Goal: Task Accomplishment & Management: Use online tool/utility

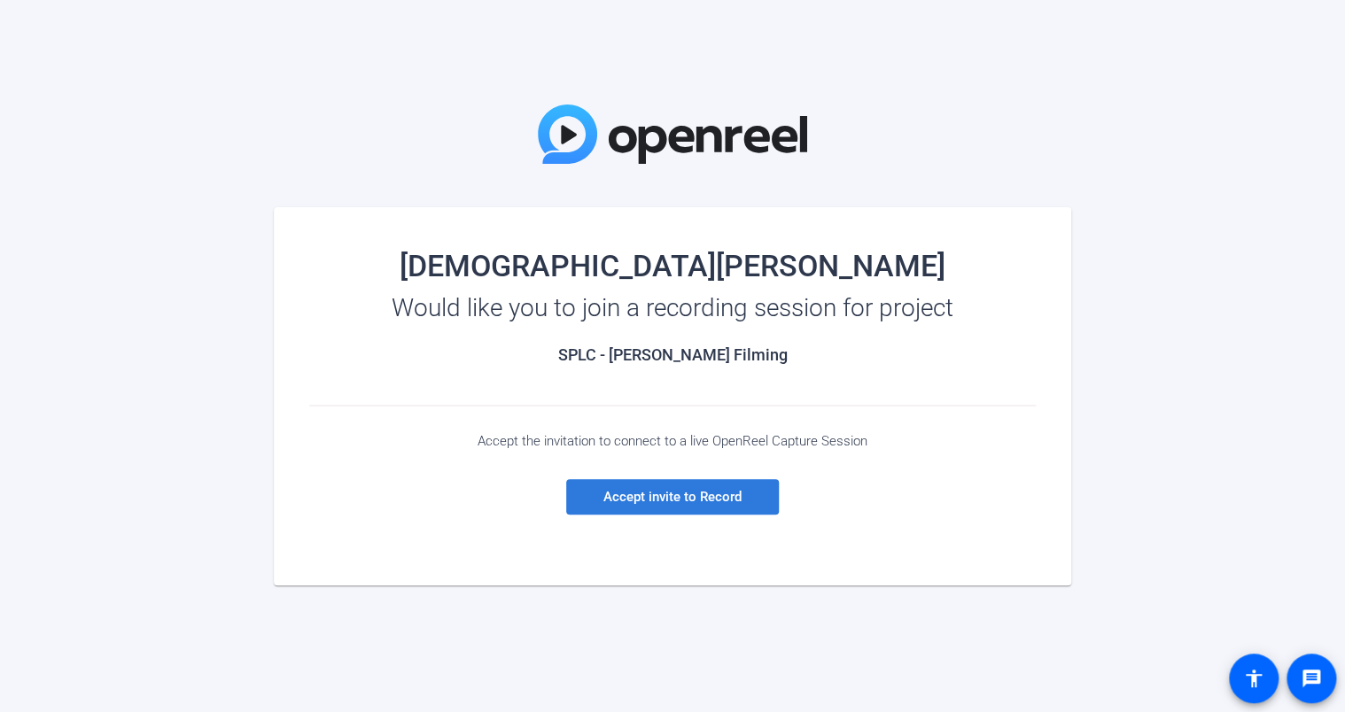
click at [648, 494] on span "Accept invite to Record" at bounding box center [672, 497] width 138 height 16
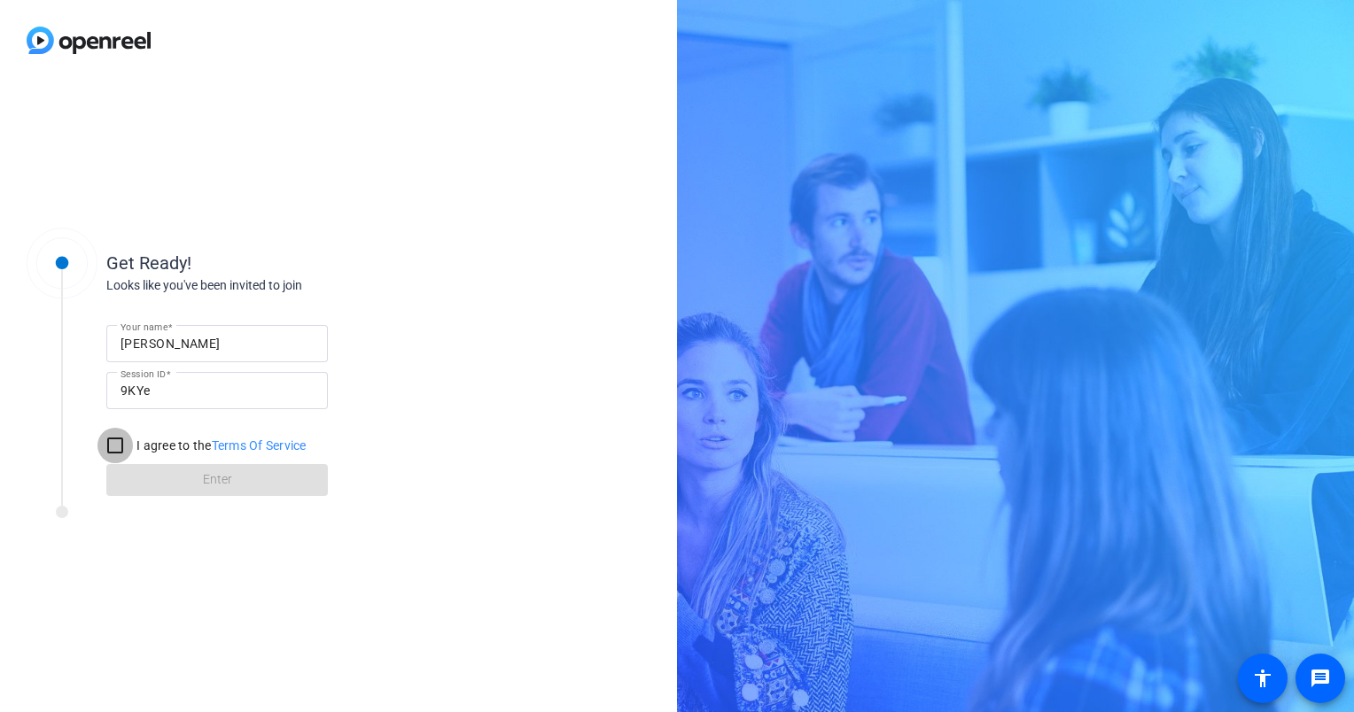
click at [113, 447] on input "I agree to the Terms Of Service" at bounding box center [114, 445] width 35 height 35
checkbox input "true"
click at [201, 476] on span at bounding box center [217, 480] width 222 height 43
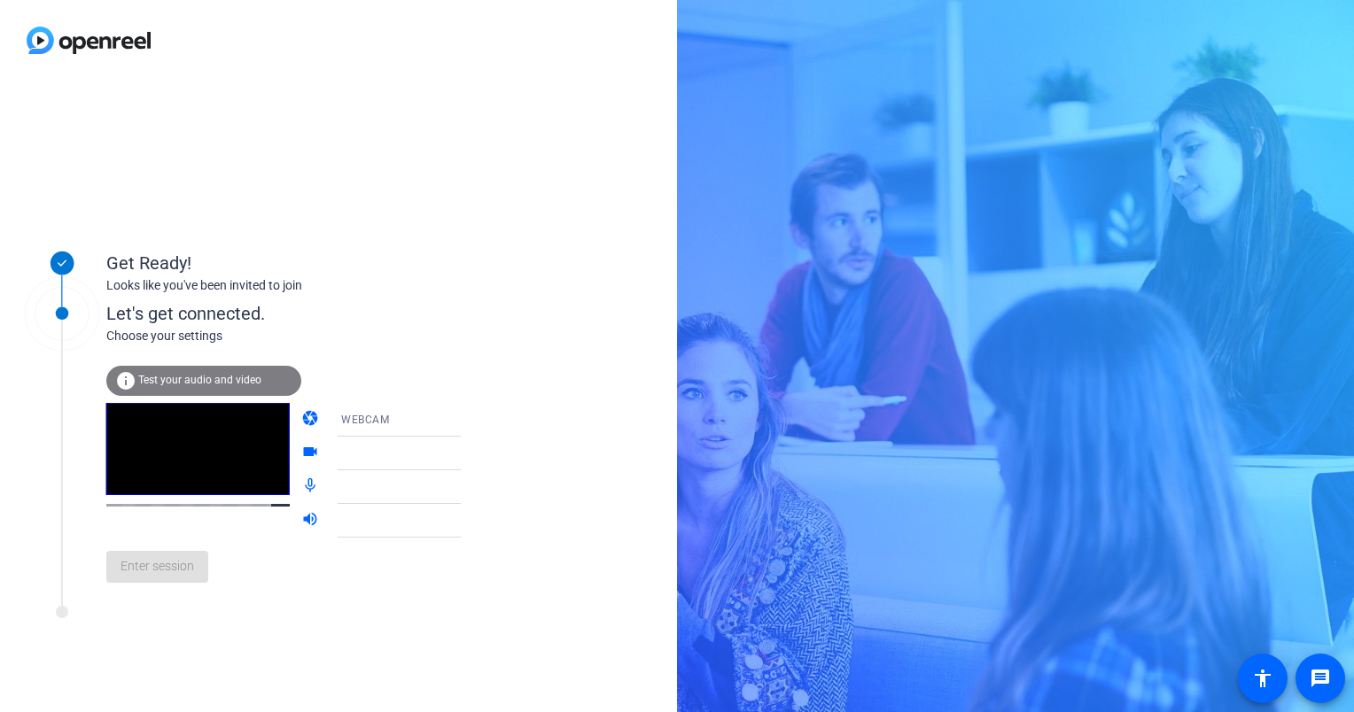
click at [468, 418] on icon at bounding box center [478, 419] width 21 height 21
click at [393, 489] on mat-option "DESKTOP" at bounding box center [385, 489] width 152 height 35
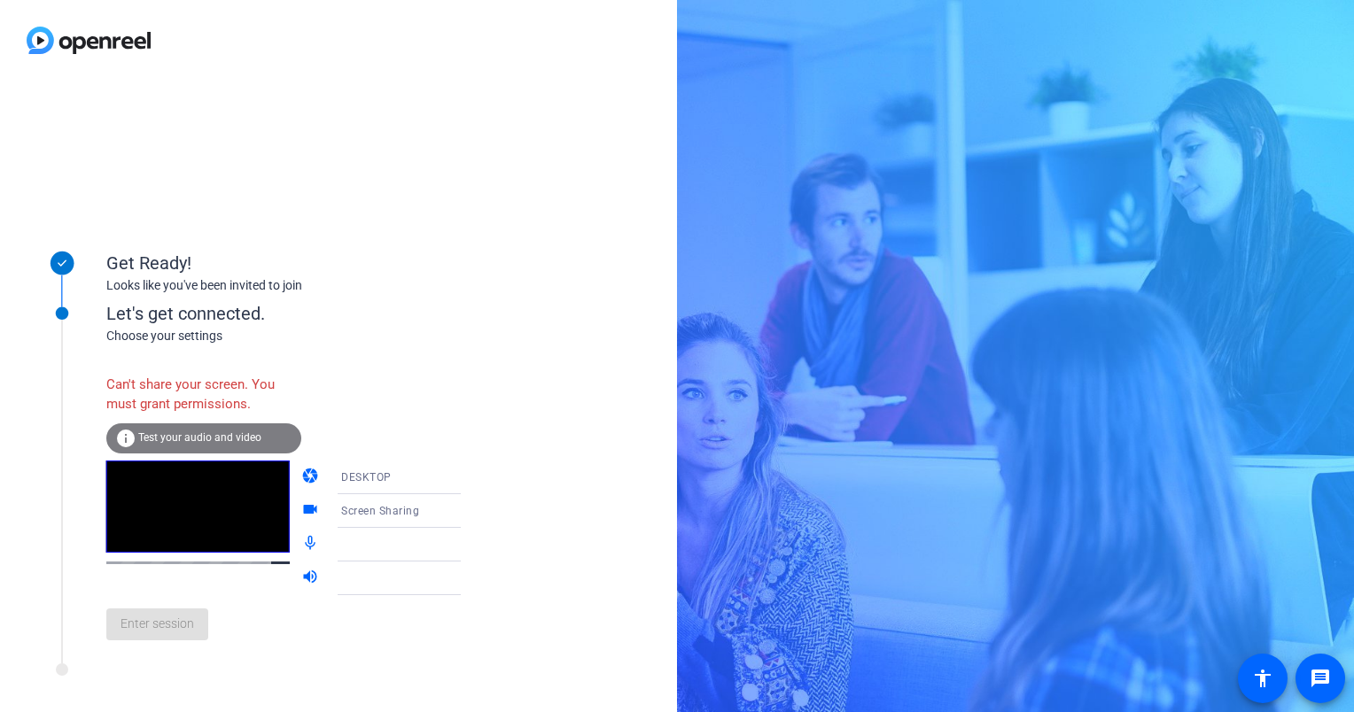
click at [474, 511] on icon at bounding box center [478, 512] width 9 height 4
click at [514, 468] on div at bounding box center [677, 356] width 1354 height 712
click at [474, 476] on icon at bounding box center [478, 478] width 9 height 4
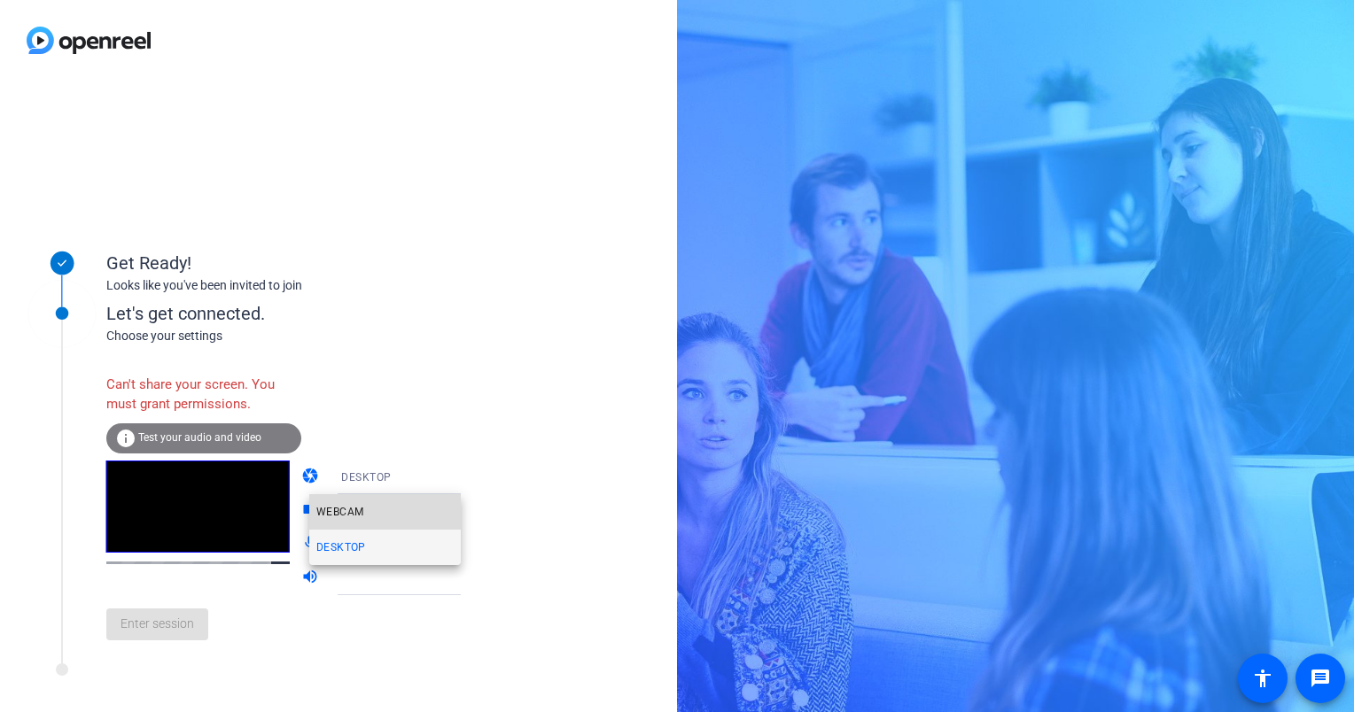
click at [401, 513] on mat-option "WEBCAM" at bounding box center [385, 511] width 152 height 35
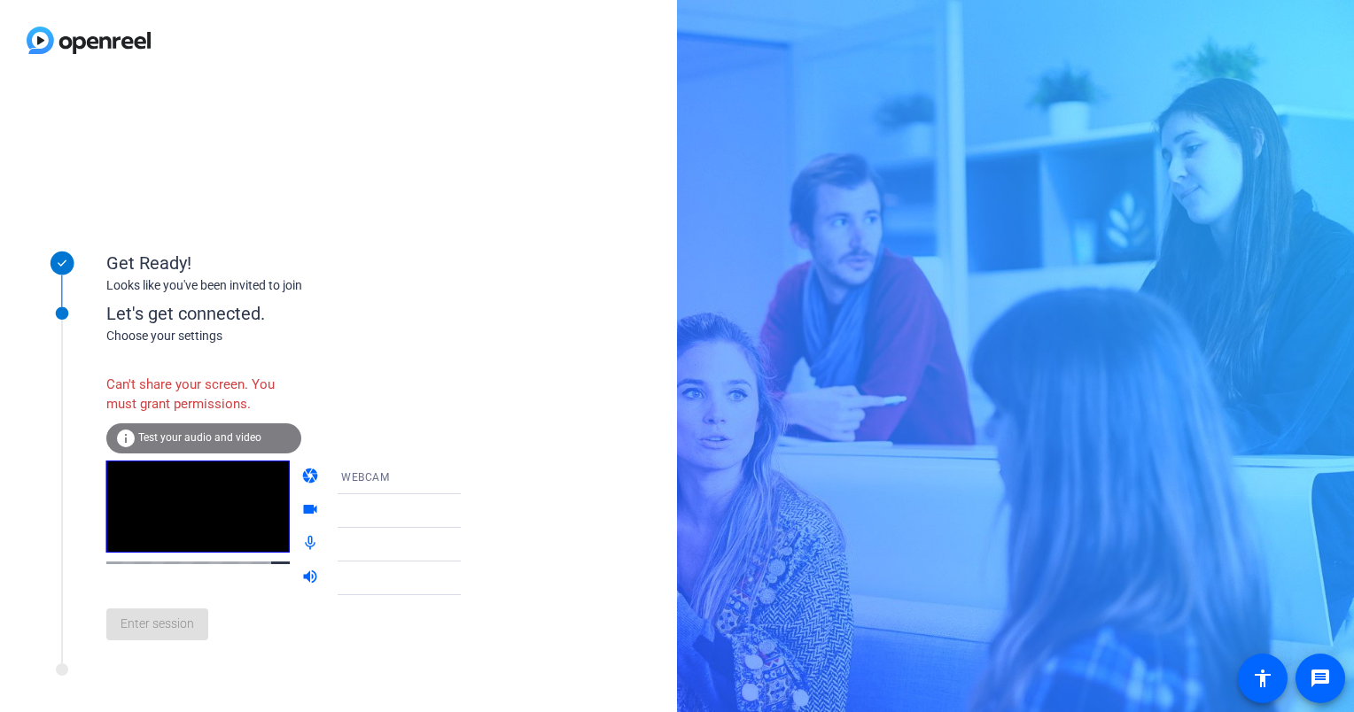
click at [468, 509] on icon at bounding box center [478, 511] width 21 height 21
click at [474, 512] on icon at bounding box center [478, 512] width 9 height 4
click at [468, 475] on icon at bounding box center [478, 477] width 21 height 21
click at [468, 454] on div at bounding box center [677, 356] width 1354 height 712
click at [474, 477] on icon at bounding box center [478, 478] width 9 height 4
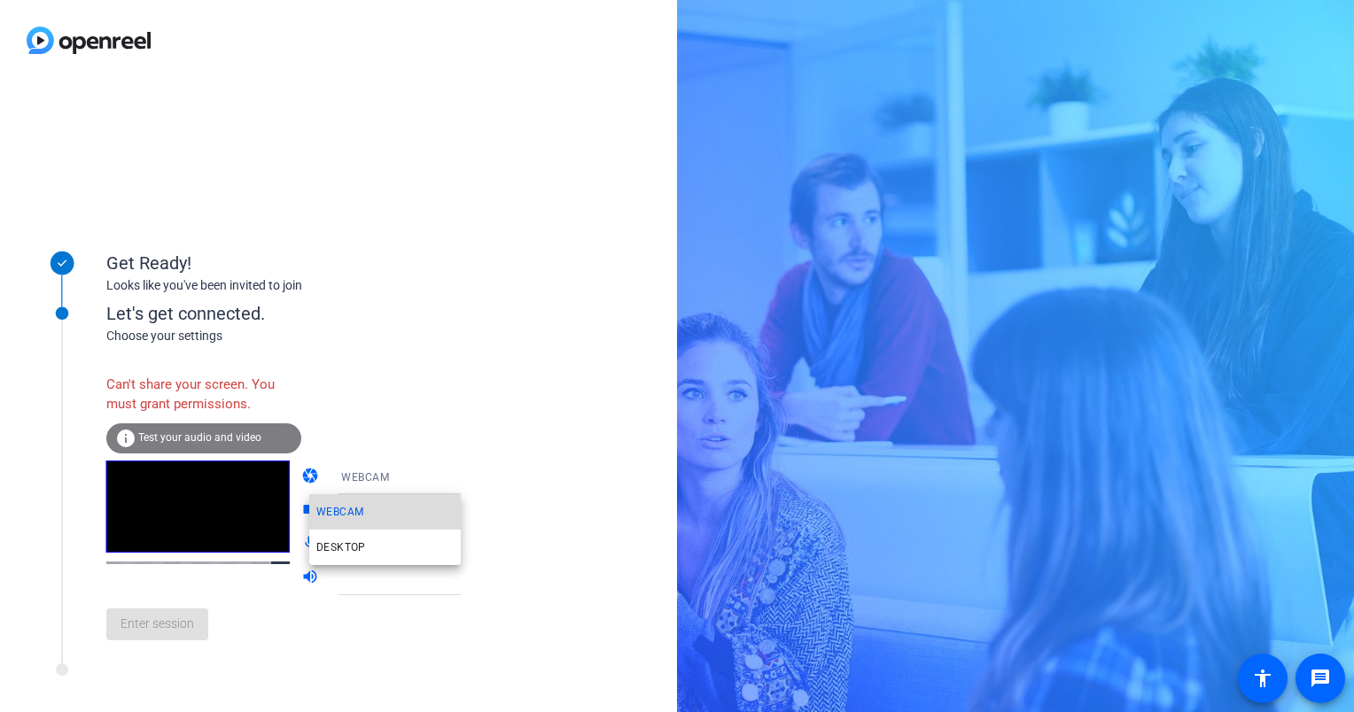
click at [346, 511] on span "WEBCAM" at bounding box center [339, 512] width 47 height 21
click at [468, 506] on icon at bounding box center [478, 511] width 21 height 21
click at [341, 506] on div at bounding box center [407, 511] width 132 height 21
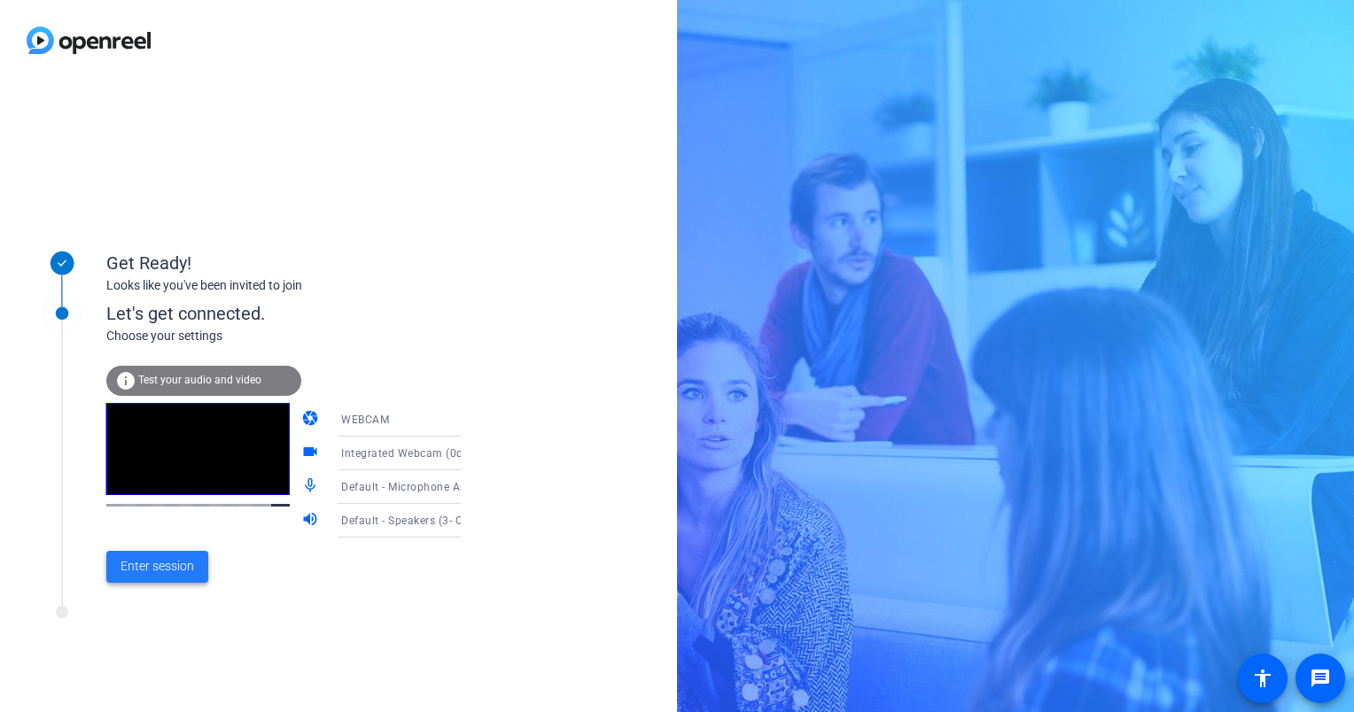
click at [165, 564] on span "Enter session" at bounding box center [158, 566] width 74 height 19
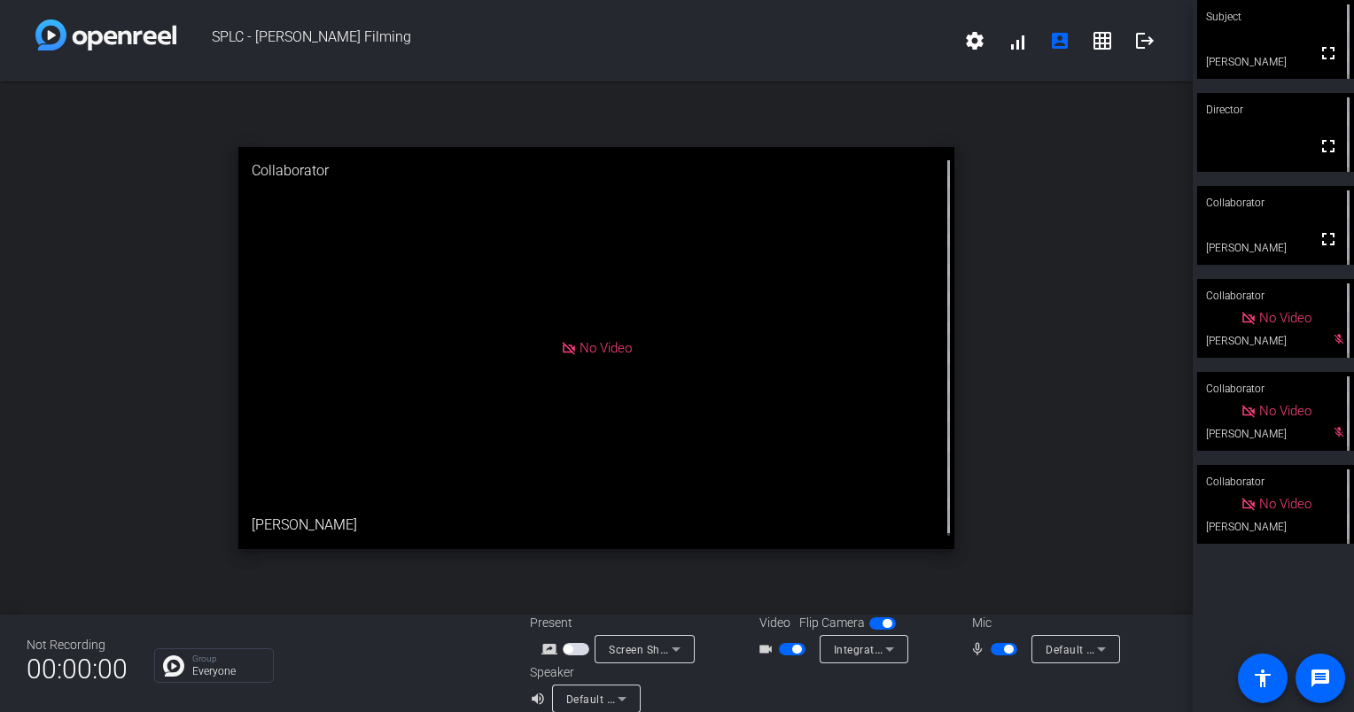
click at [792, 645] on span "button" at bounding box center [796, 649] width 9 height 9
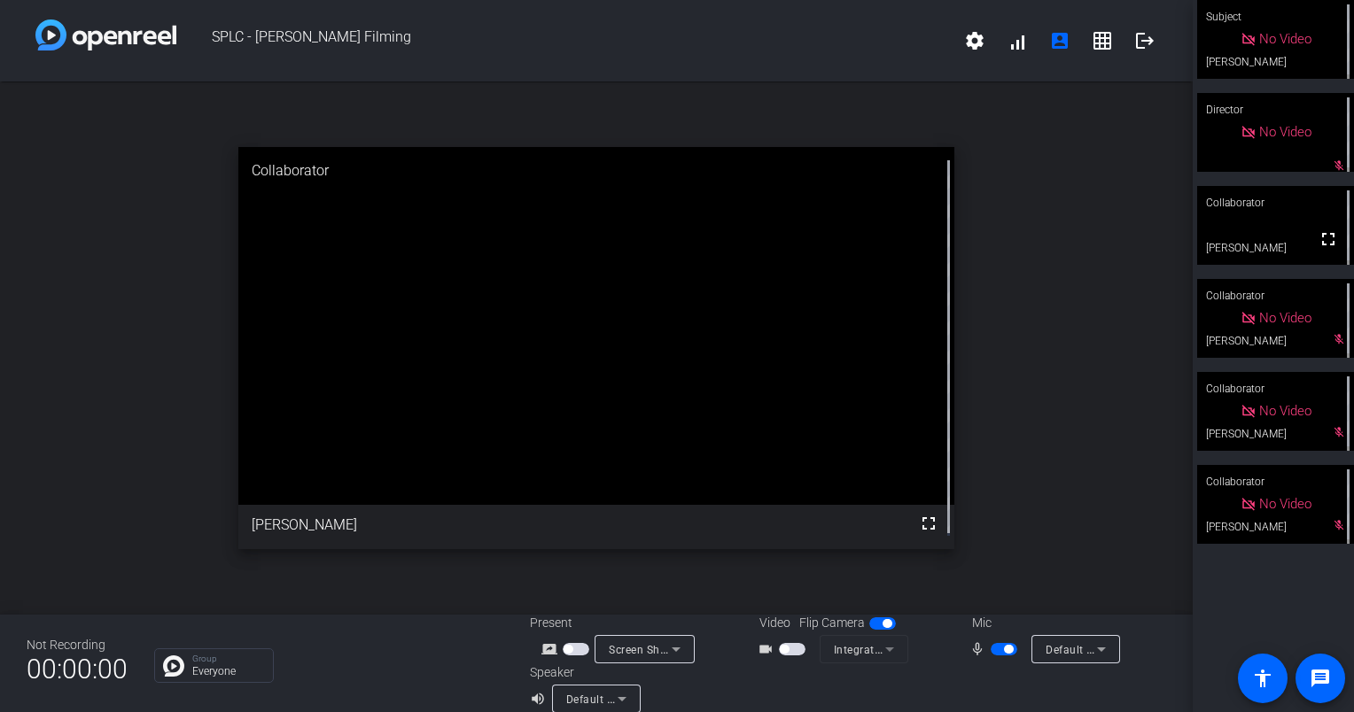
click at [782, 645] on span "button" at bounding box center [784, 649] width 9 height 9
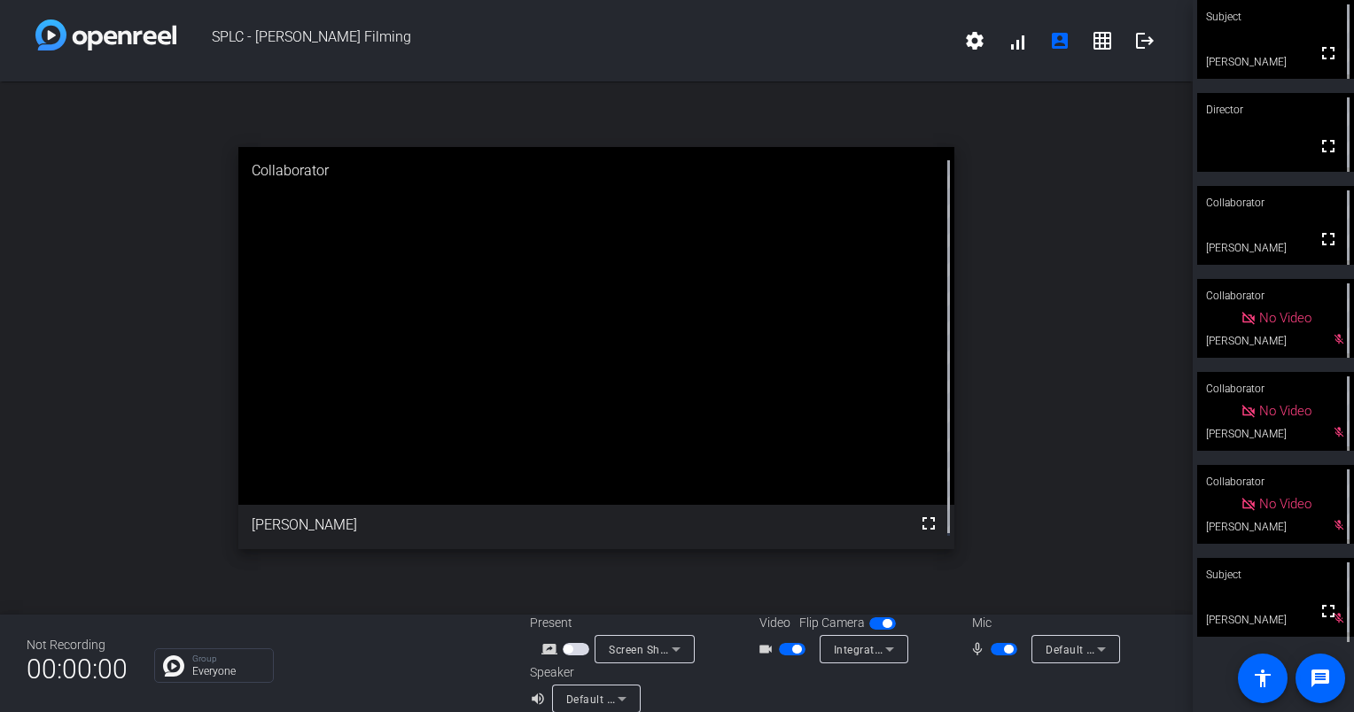
scroll to position [20, 0]
